Goal: Task Accomplishment & Management: Manage account settings

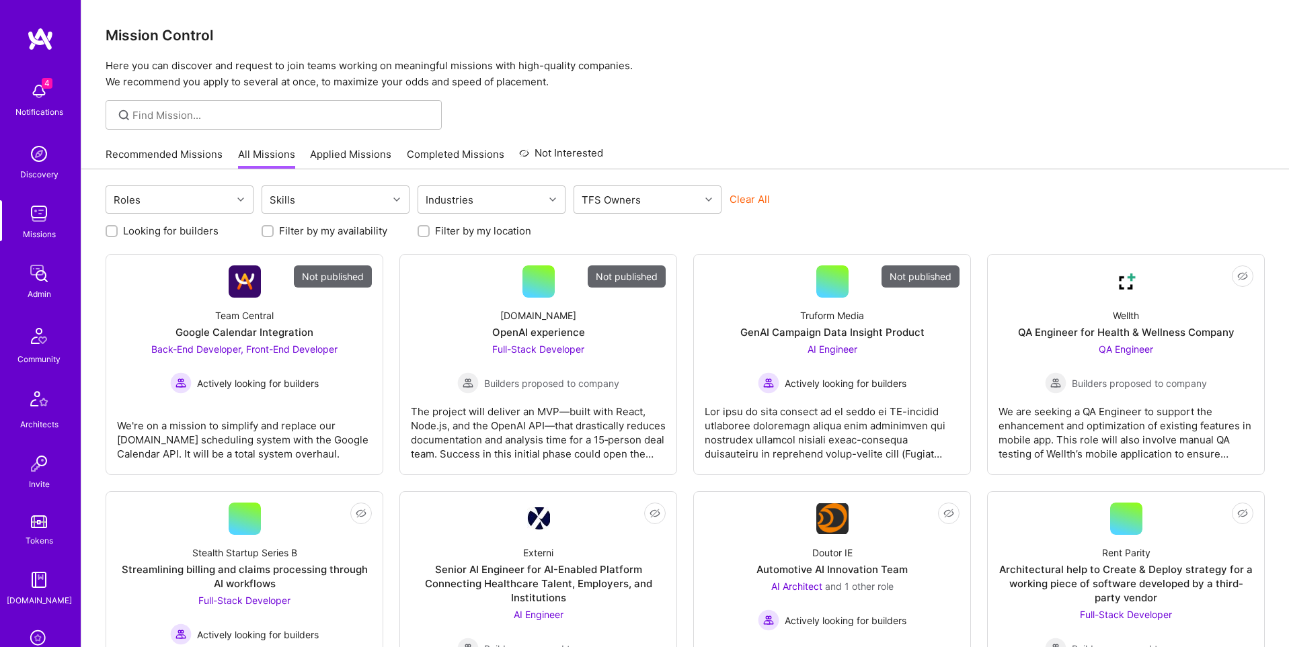
scroll to position [211, 0]
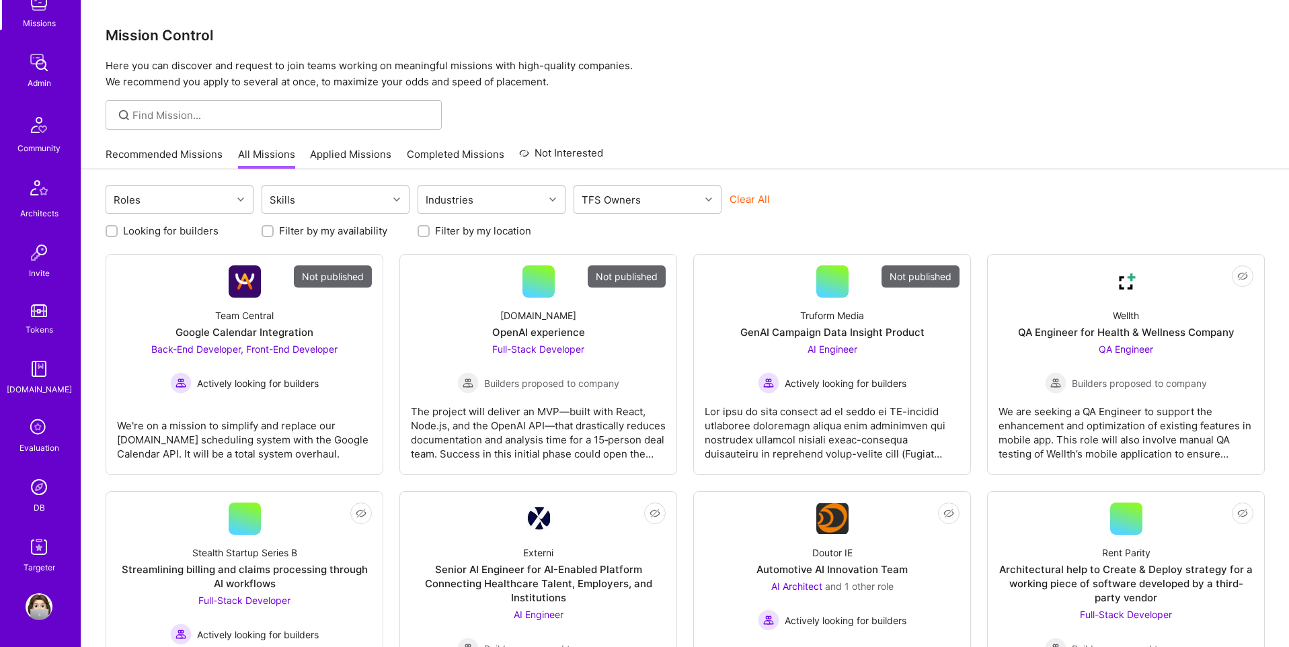
click at [32, 502] on link "DB" at bounding box center [38, 494] width 83 height 41
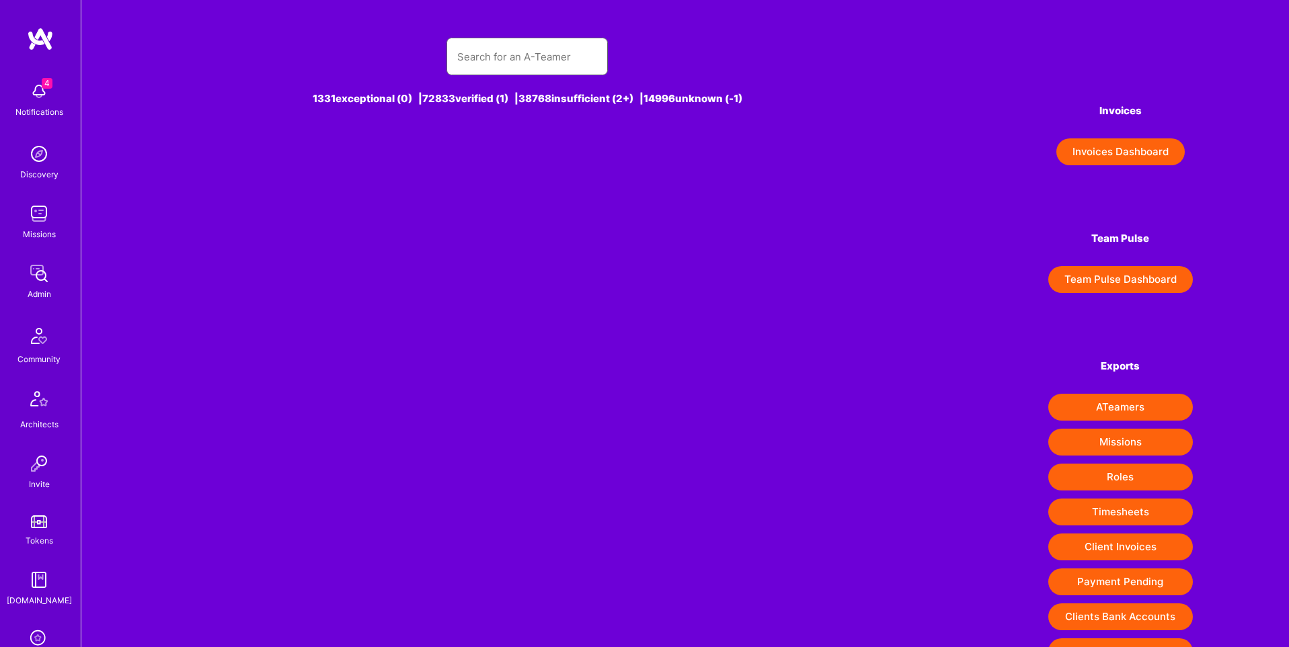
click at [522, 63] on input "text" at bounding box center [527, 57] width 140 height 34
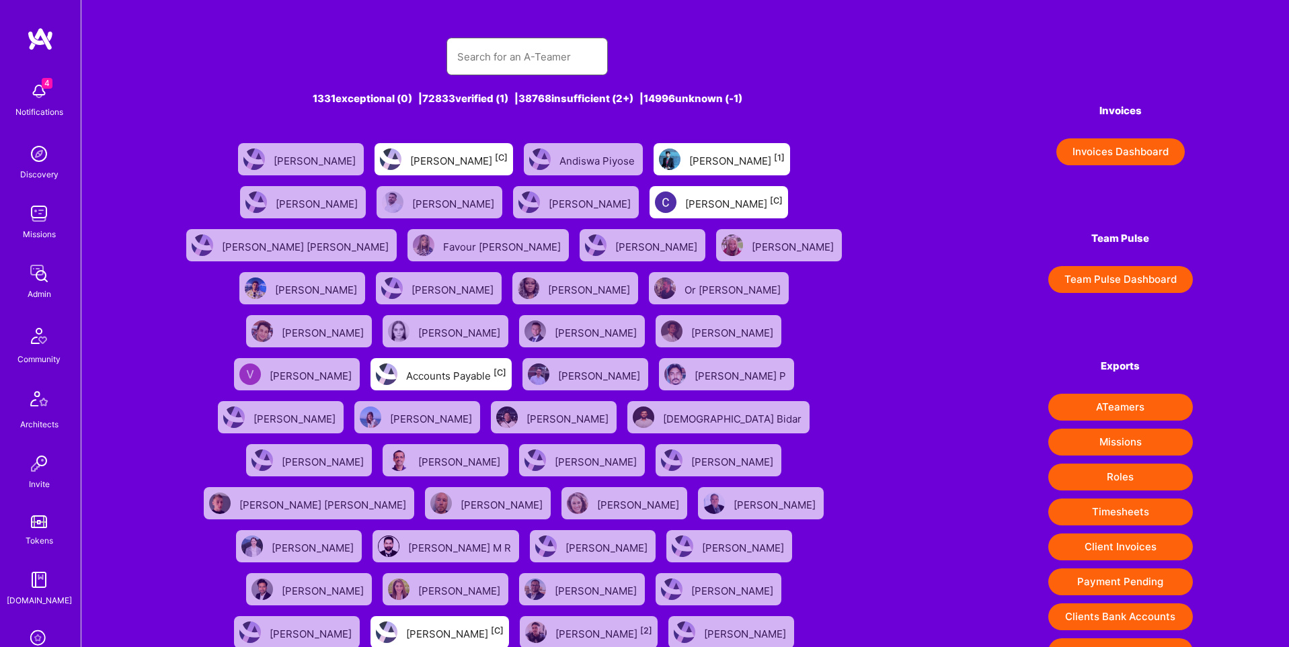
paste input "hamzaa.rachidii@gmail.com"
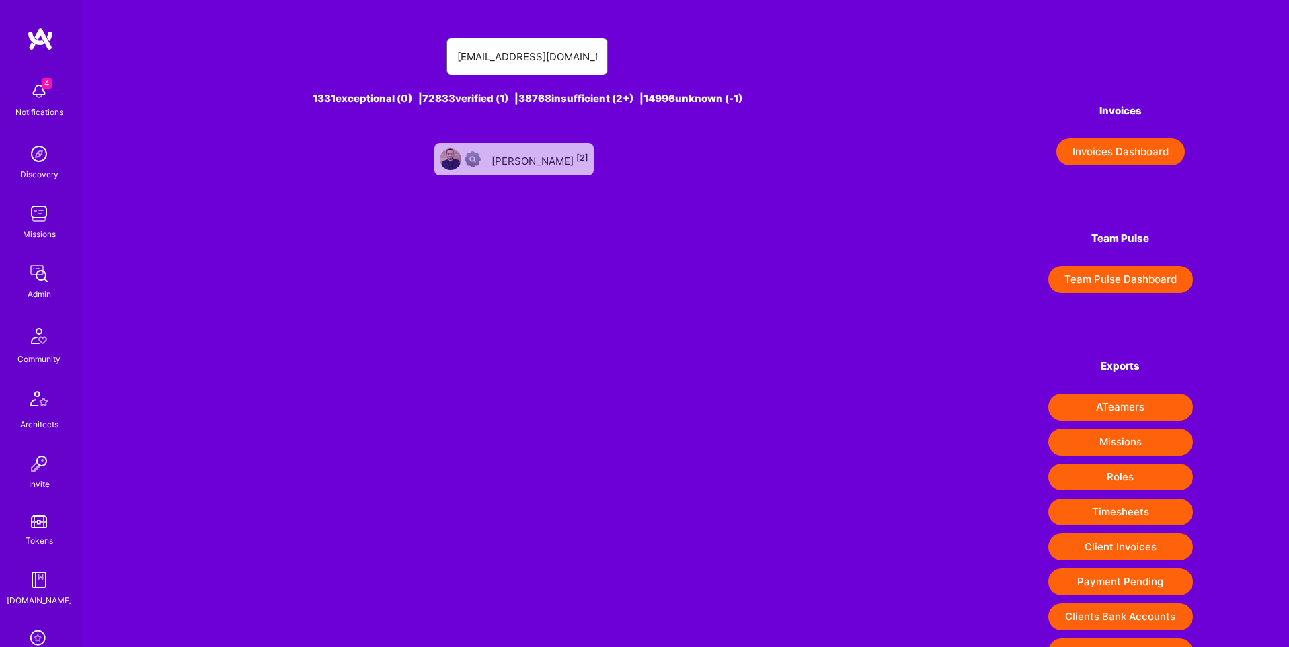
type input "hamzaa.rachidii@gmail.com"
click at [532, 157] on div "Hamza Rachidi [2]" at bounding box center [539, 159] width 97 height 17
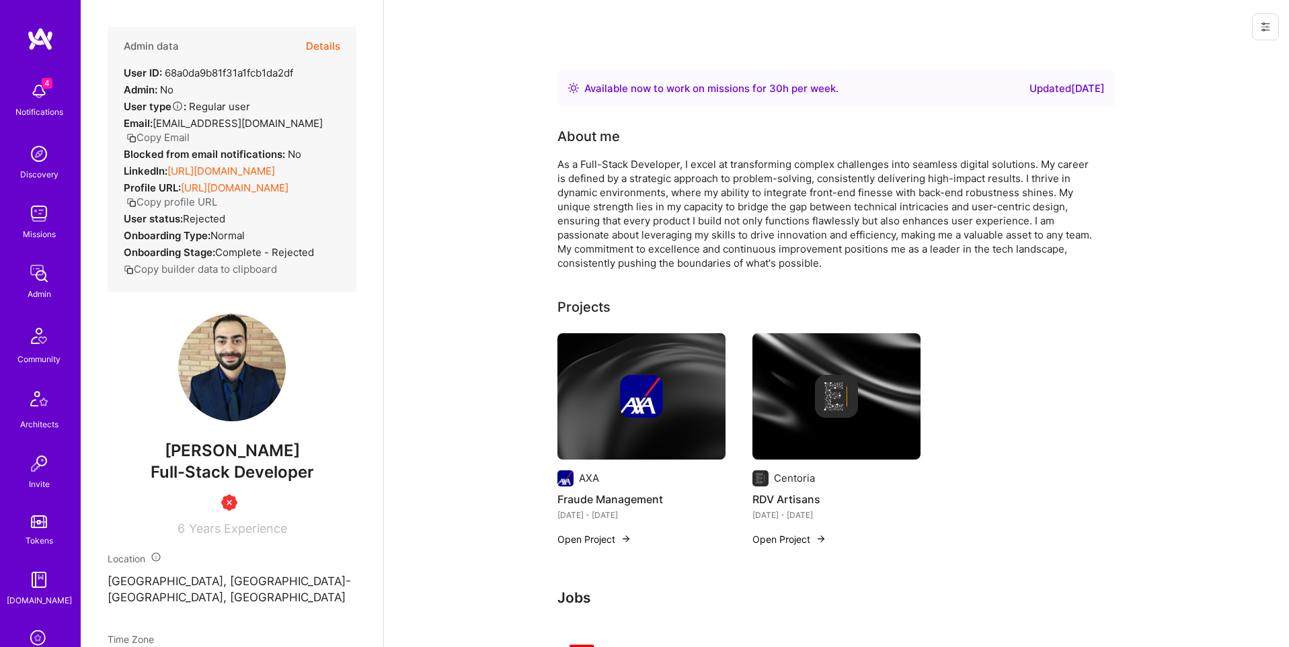
click at [1264, 30] on icon at bounding box center [1265, 27] width 8 height 8
click at [1213, 93] on button "Delete User" at bounding box center [1216, 92] width 124 height 34
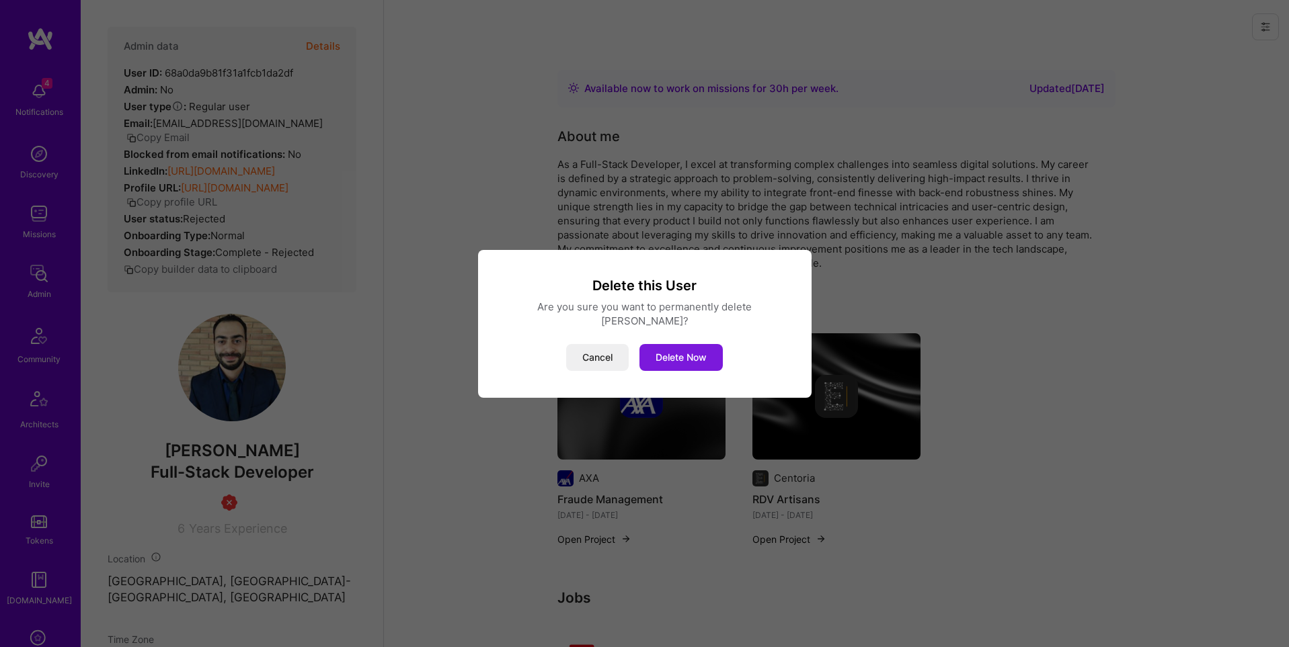
click at [672, 354] on button "Delete Now" at bounding box center [680, 357] width 83 height 27
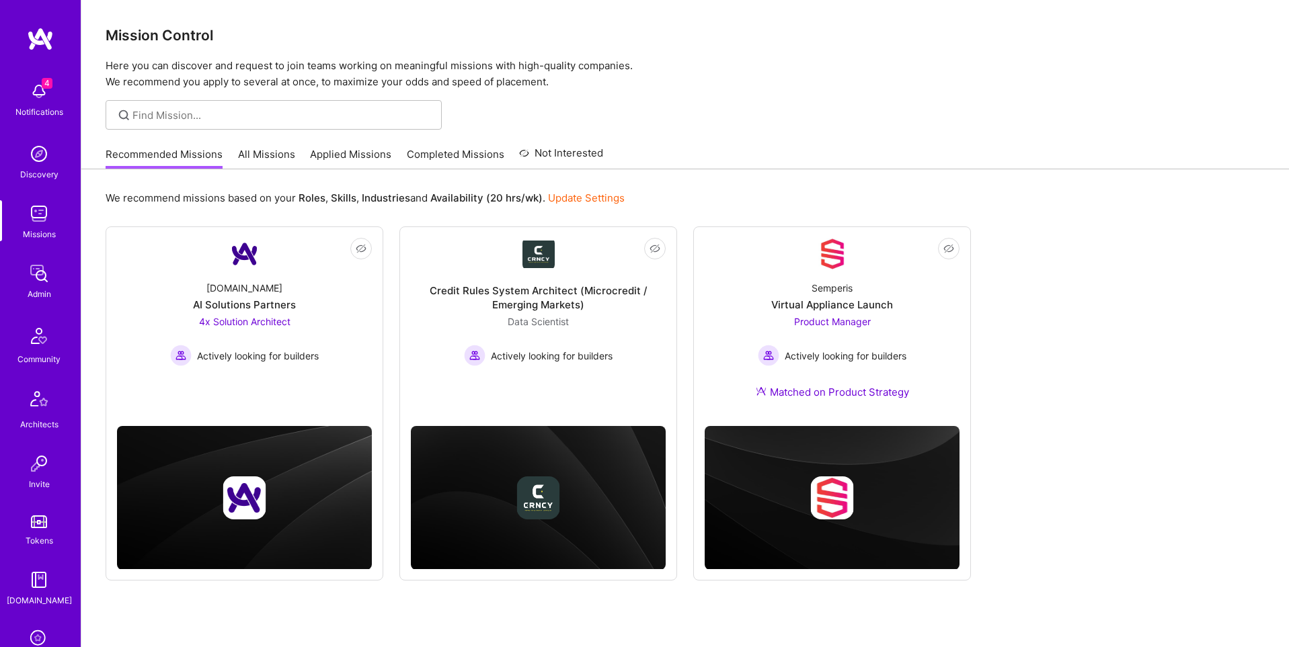
scroll to position [211, 0]
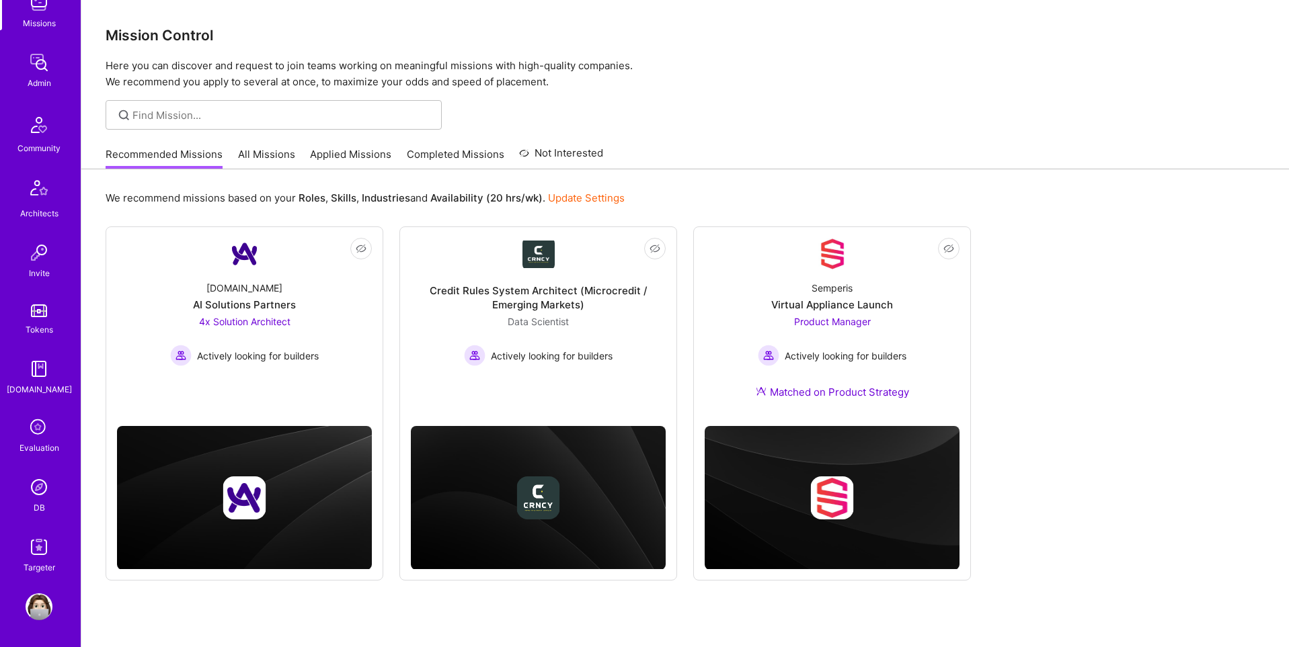
click at [42, 497] on img at bounding box center [39, 487] width 27 height 27
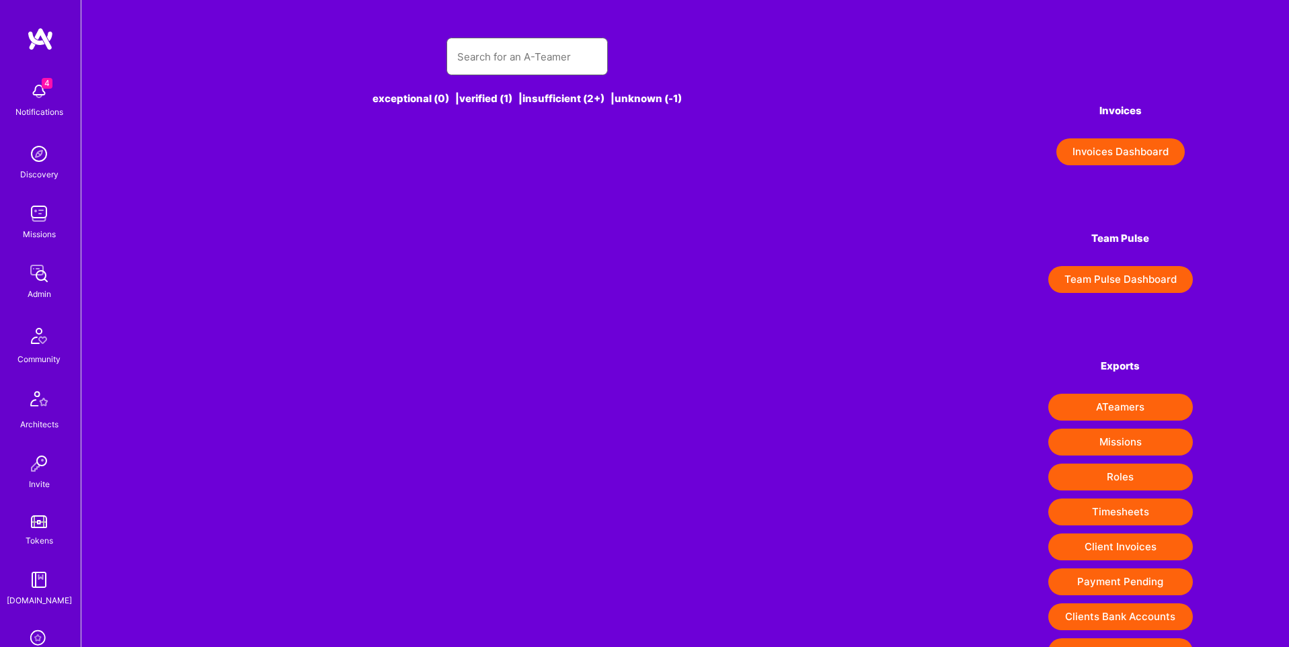
click at [546, 48] on input "text" at bounding box center [527, 57] width 140 height 34
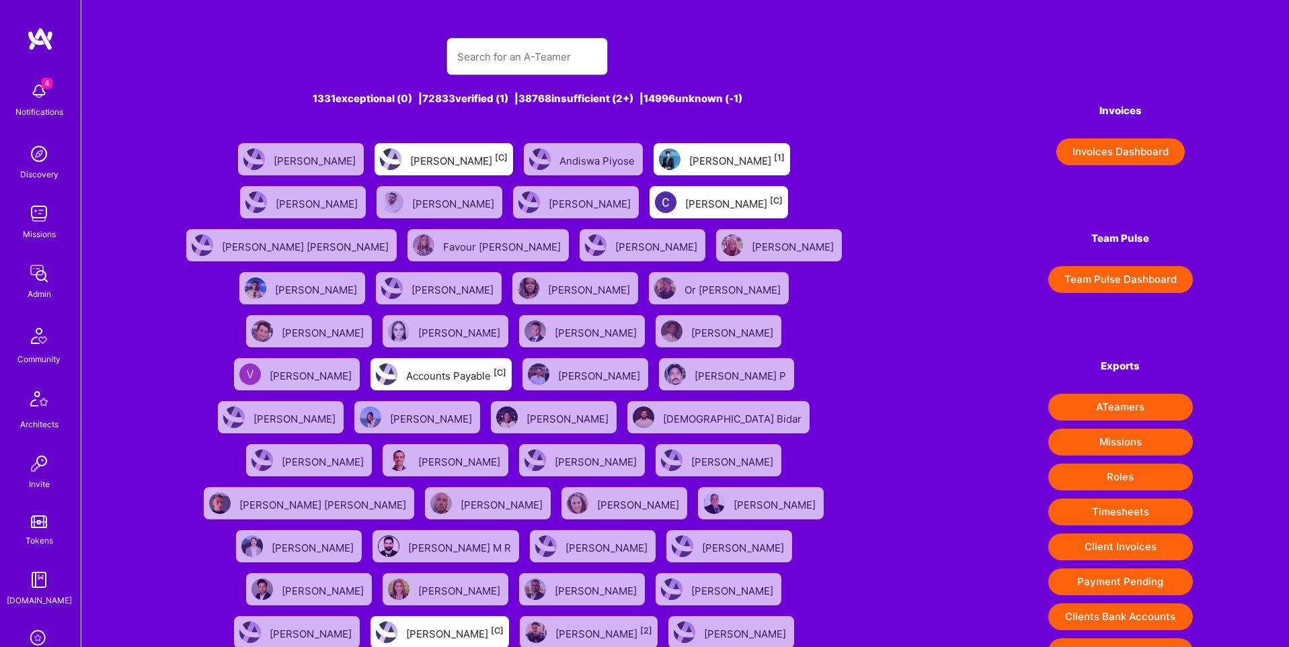
paste input "[EMAIL_ADDRESS][DOMAIN_NAME]"
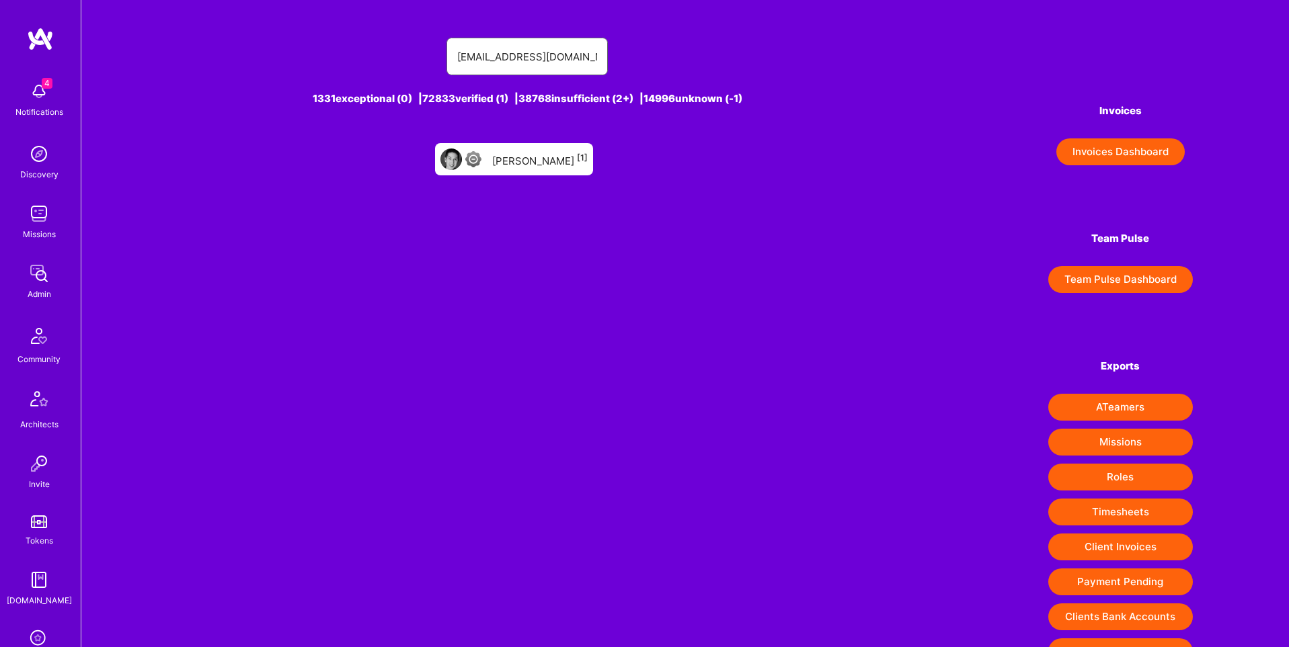
type input "[EMAIL_ADDRESS][DOMAIN_NAME]"
click at [544, 157] on div "[PERSON_NAME] [1]" at bounding box center [539, 159] width 95 height 17
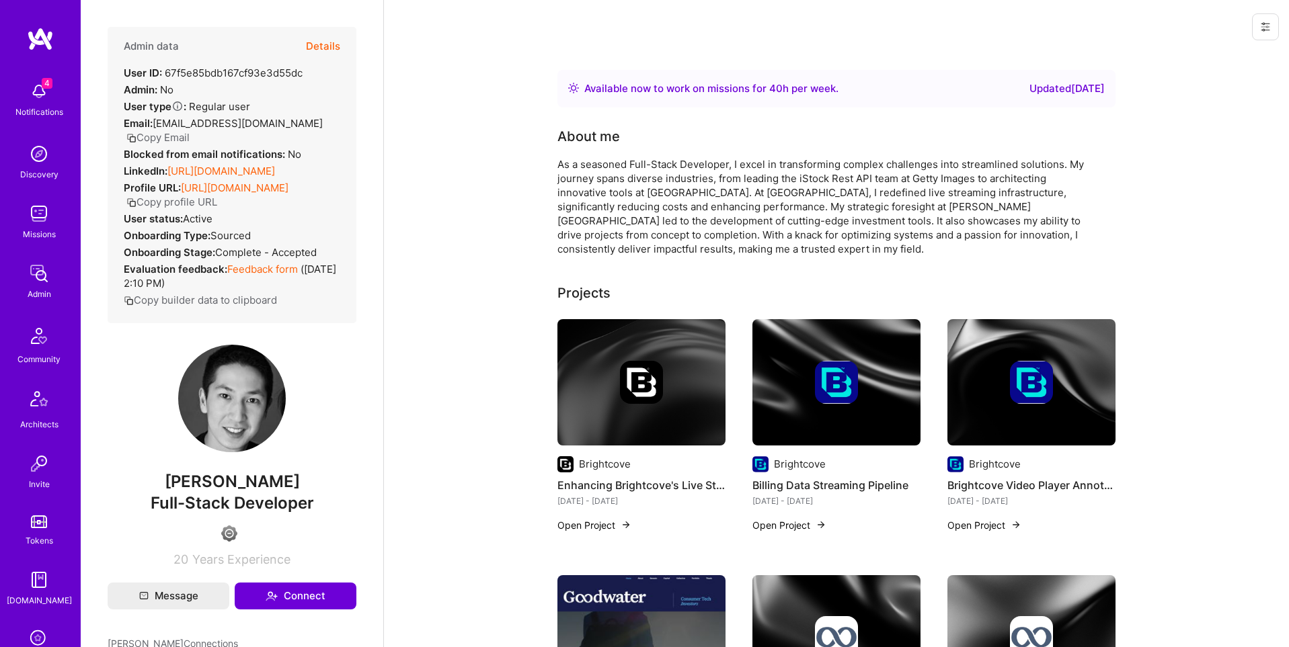
click at [1258, 22] on button at bounding box center [1265, 26] width 27 height 27
click at [1222, 58] on button "Login as [PERSON_NAME]" at bounding box center [1208, 57] width 142 height 34
